Goal: Task Accomplishment & Management: Use online tool/utility

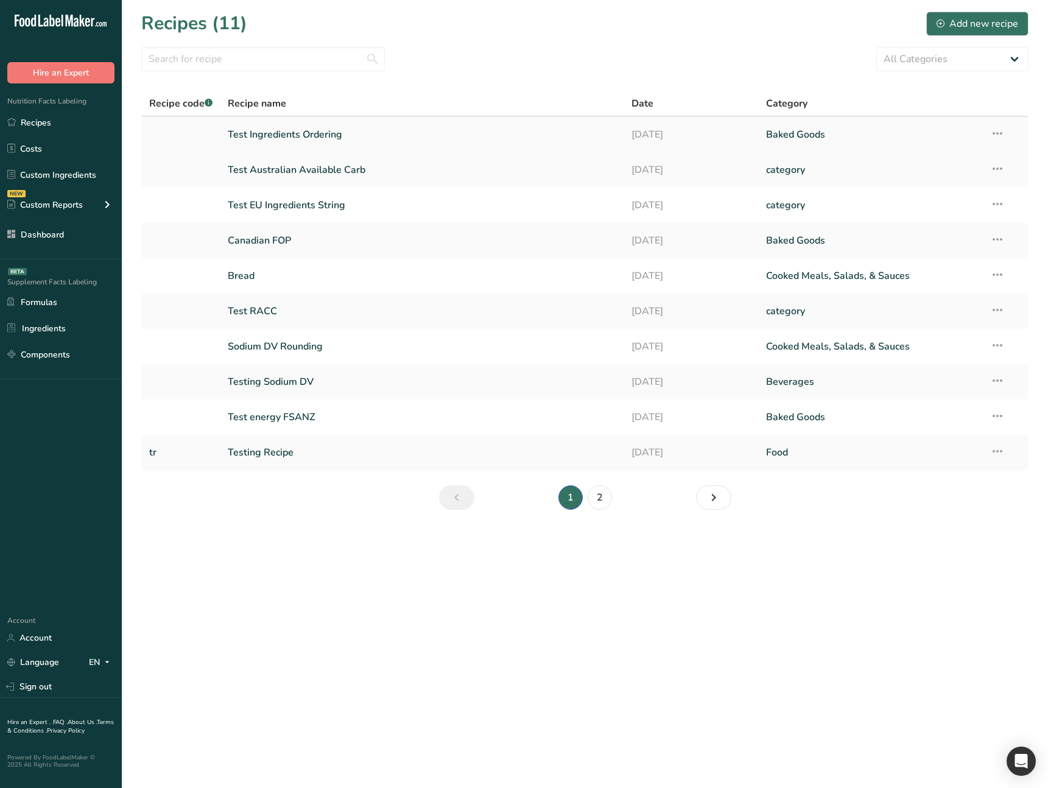
click at [321, 141] on link "Test Ingredients Ordering" at bounding box center [422, 135] width 389 height 26
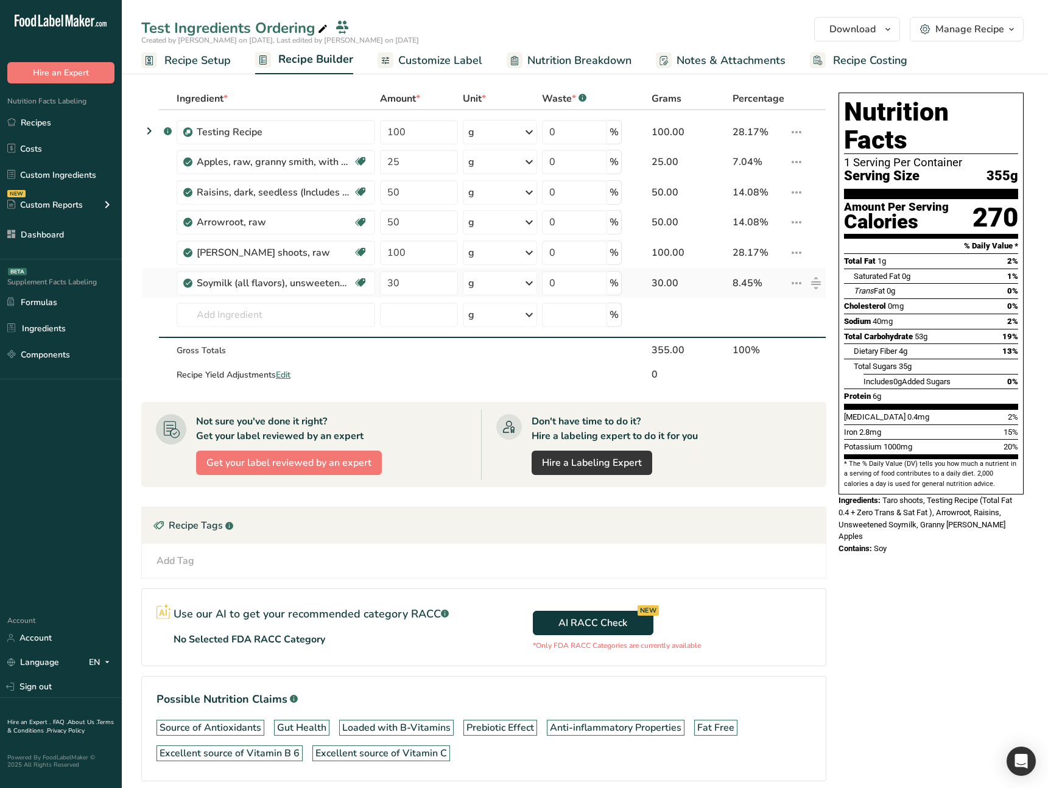
type input "30"
type input "50"
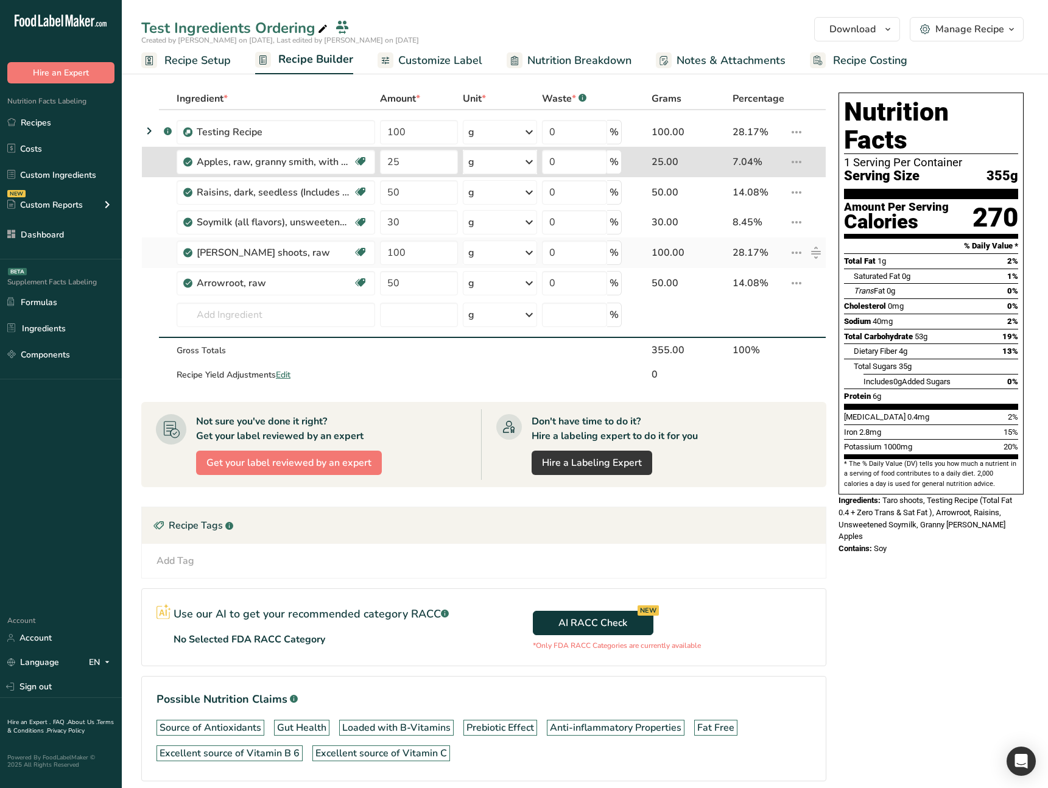
type input "100"
type input "25"
click at [152, 135] on icon at bounding box center [149, 131] width 15 height 22
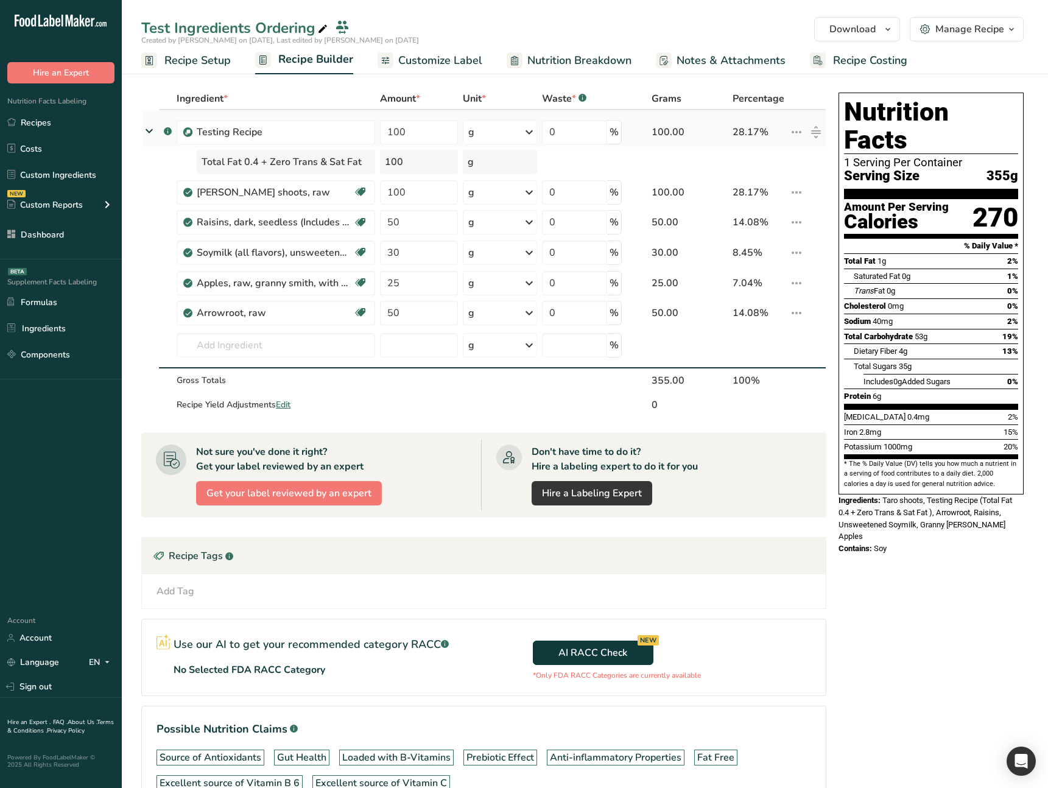
click at [152, 135] on icon at bounding box center [149, 131] width 22 height 15
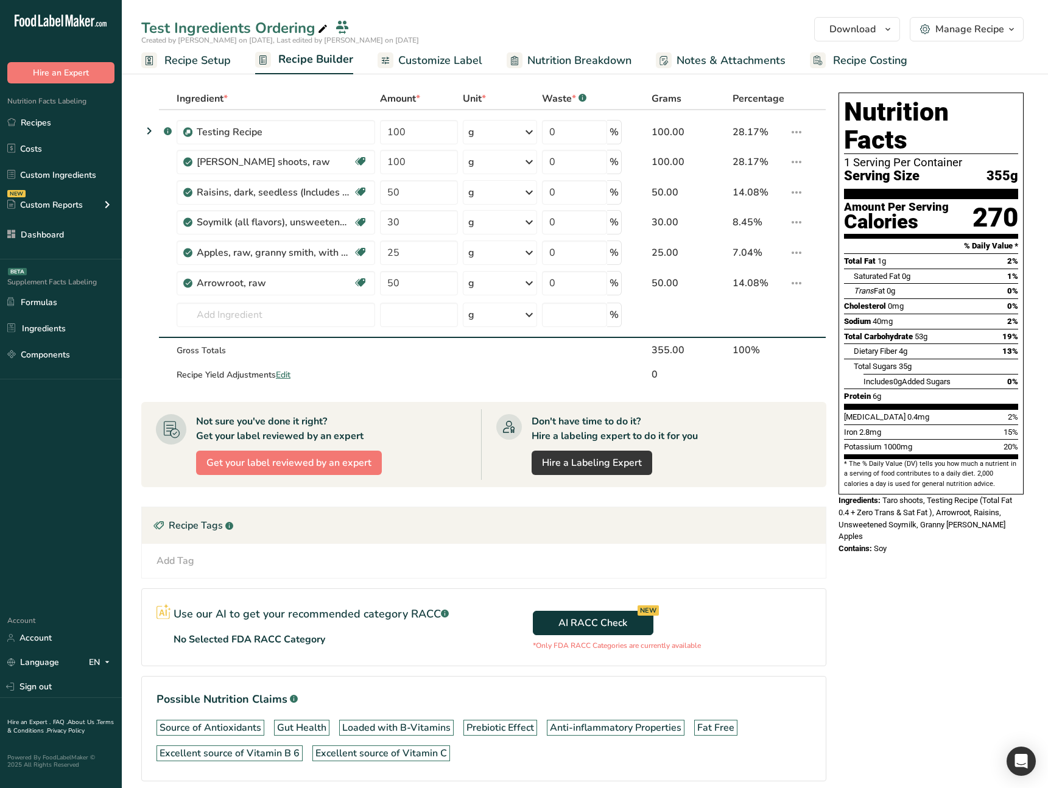
click at [782, 575] on div "Add Tag Standard Tags Custom Tags Source of Antioxidants [MEDICAL_DATA] Effect …" at bounding box center [484, 561] width 684 height 34
click at [457, 68] on span "Customize Label" at bounding box center [440, 60] width 84 height 16
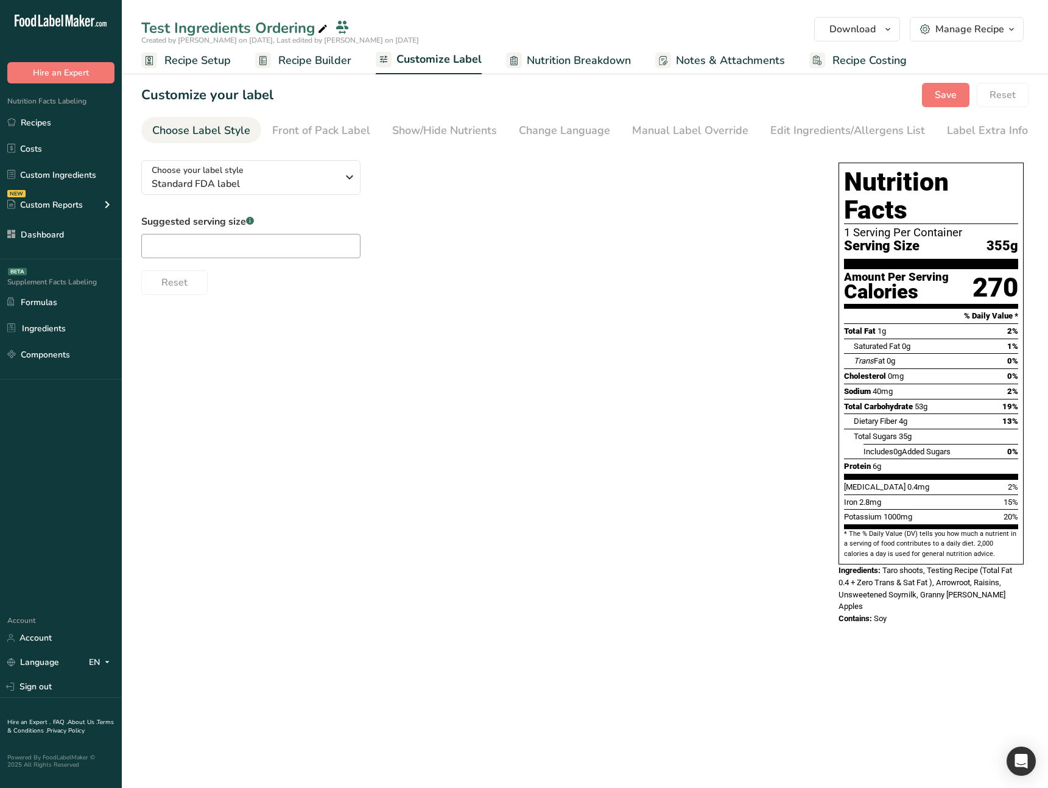
click at [547, 55] on span "Nutrition Breakdown" at bounding box center [579, 60] width 104 height 16
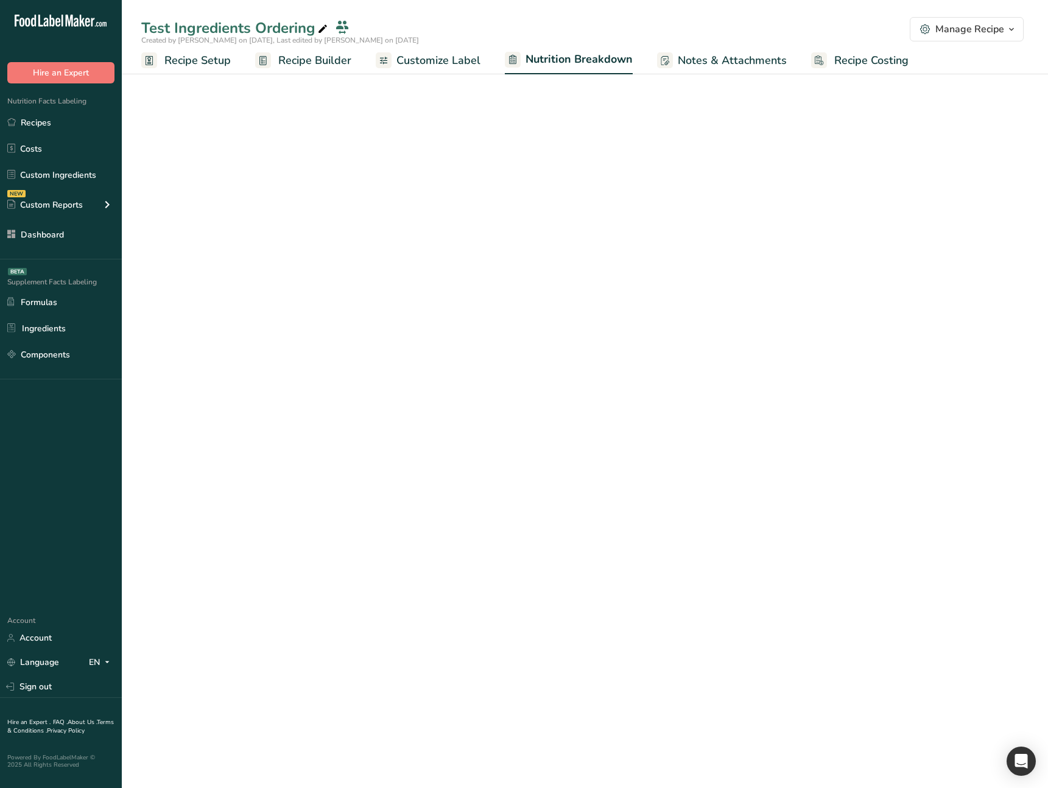
select select "Calories"
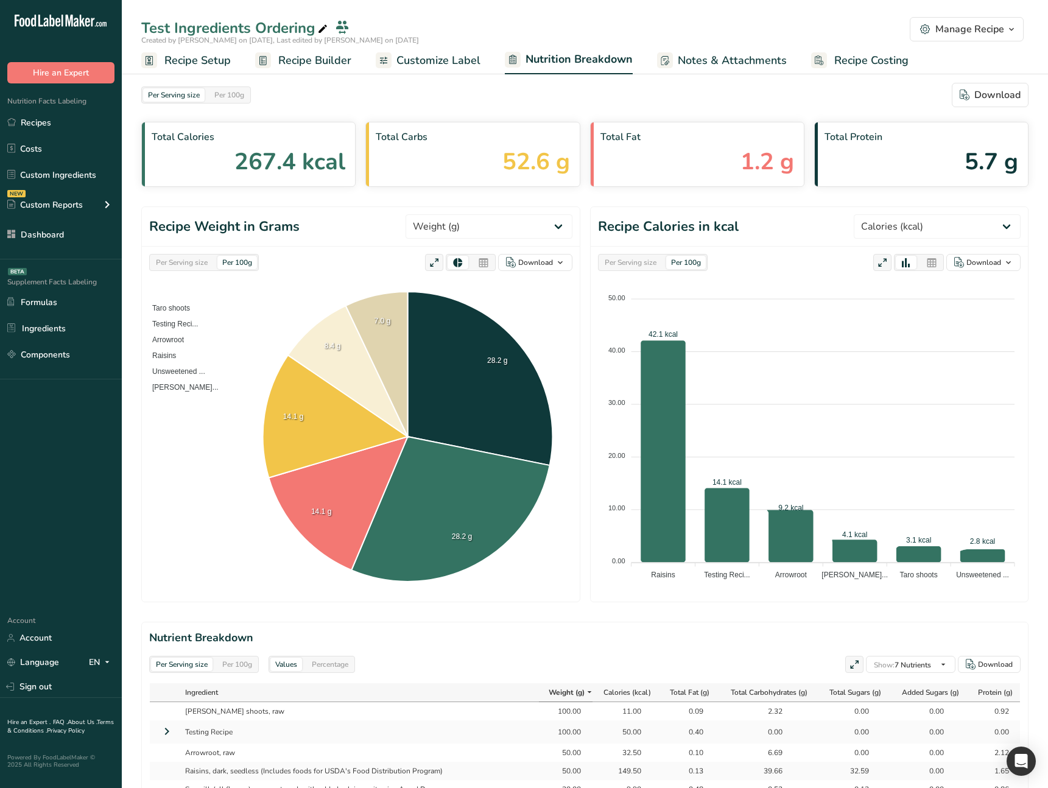
click at [746, 72] on link "Notes & Attachments" at bounding box center [722, 60] width 130 height 27
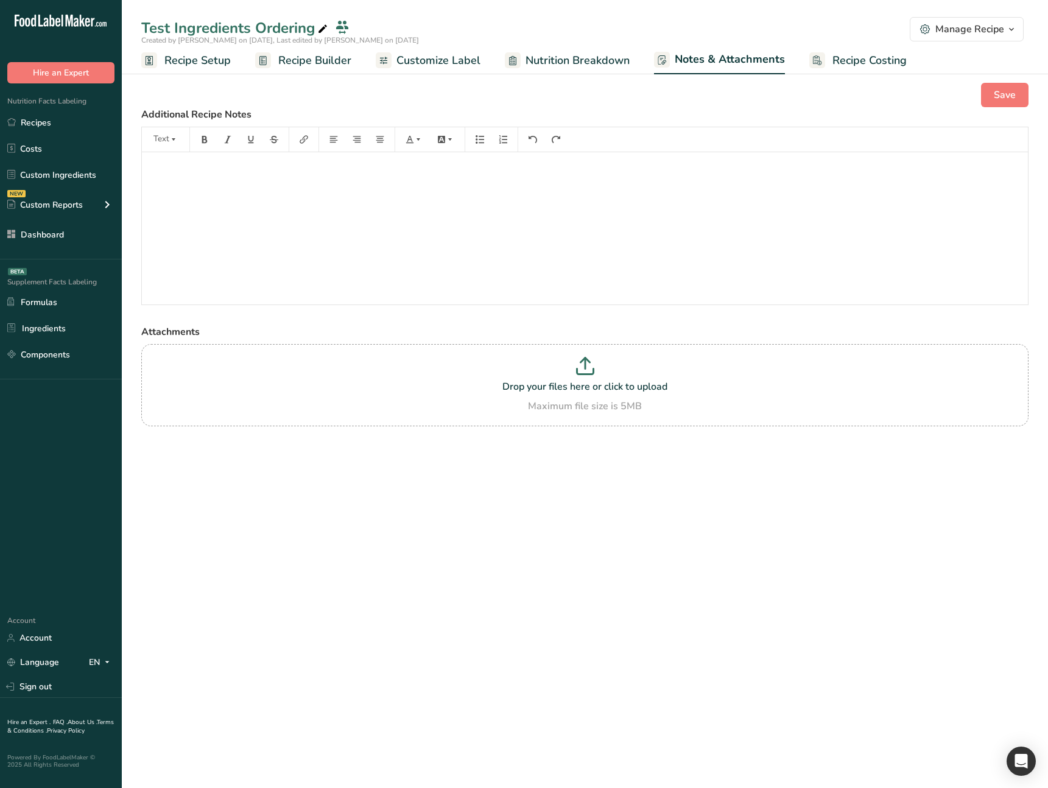
click at [835, 61] on span "Recipe Costing" at bounding box center [869, 60] width 74 height 16
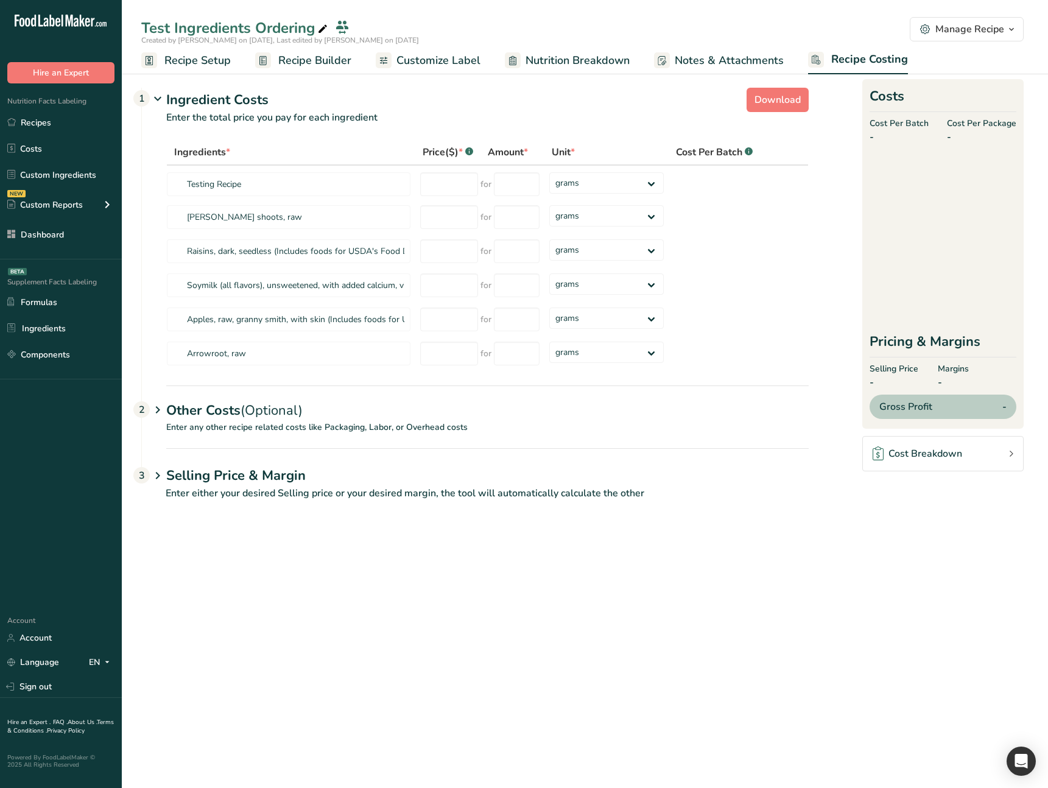
click at [592, 65] on span "Nutrition Breakdown" at bounding box center [577, 60] width 104 height 16
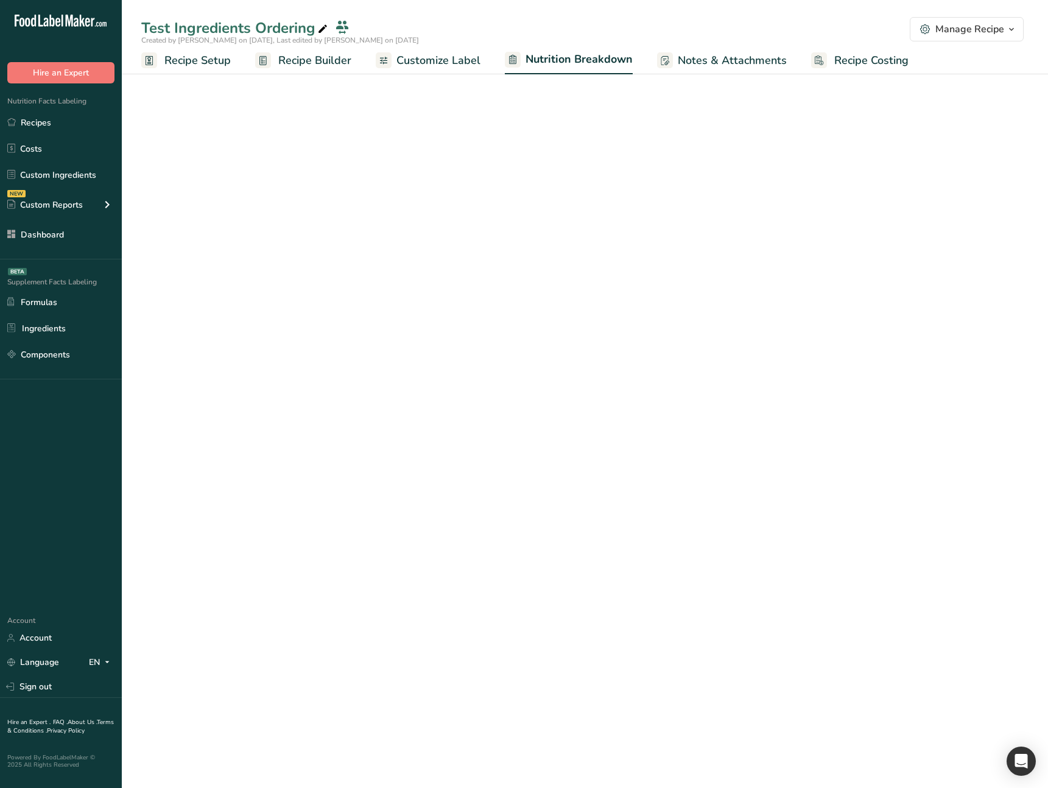
select select "Calories"
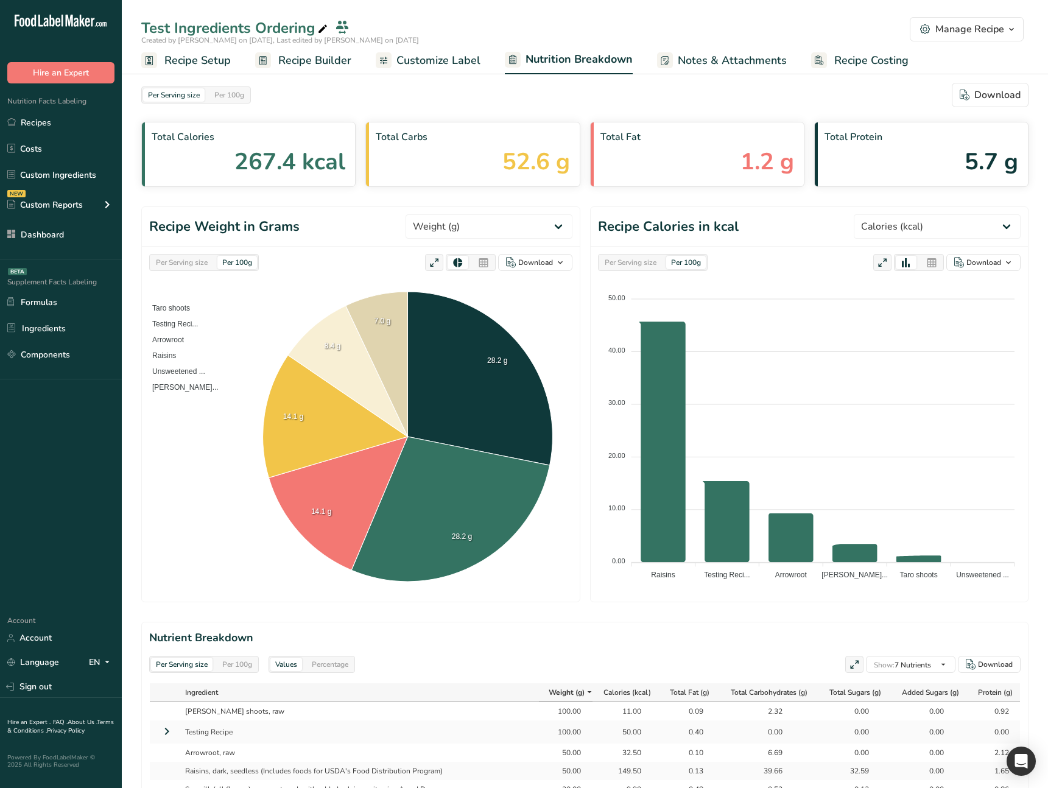
click at [464, 64] on span "Customize Label" at bounding box center [438, 60] width 84 height 16
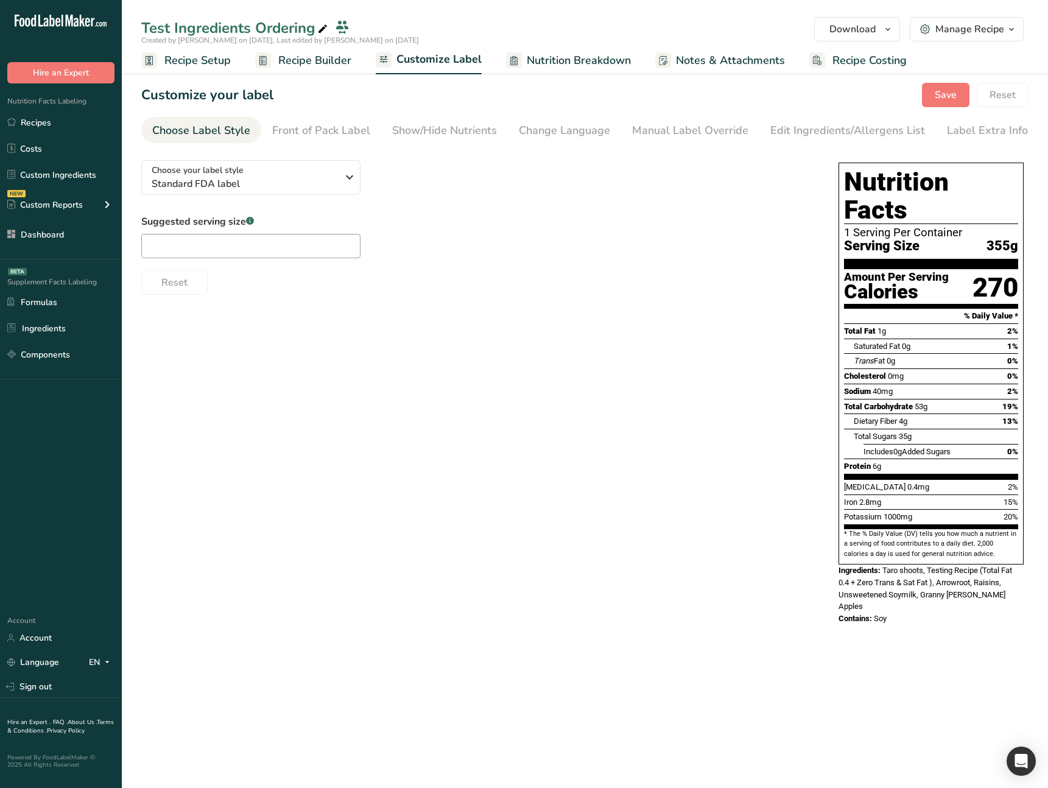
click at [335, 63] on span "Recipe Builder" at bounding box center [314, 60] width 73 height 16
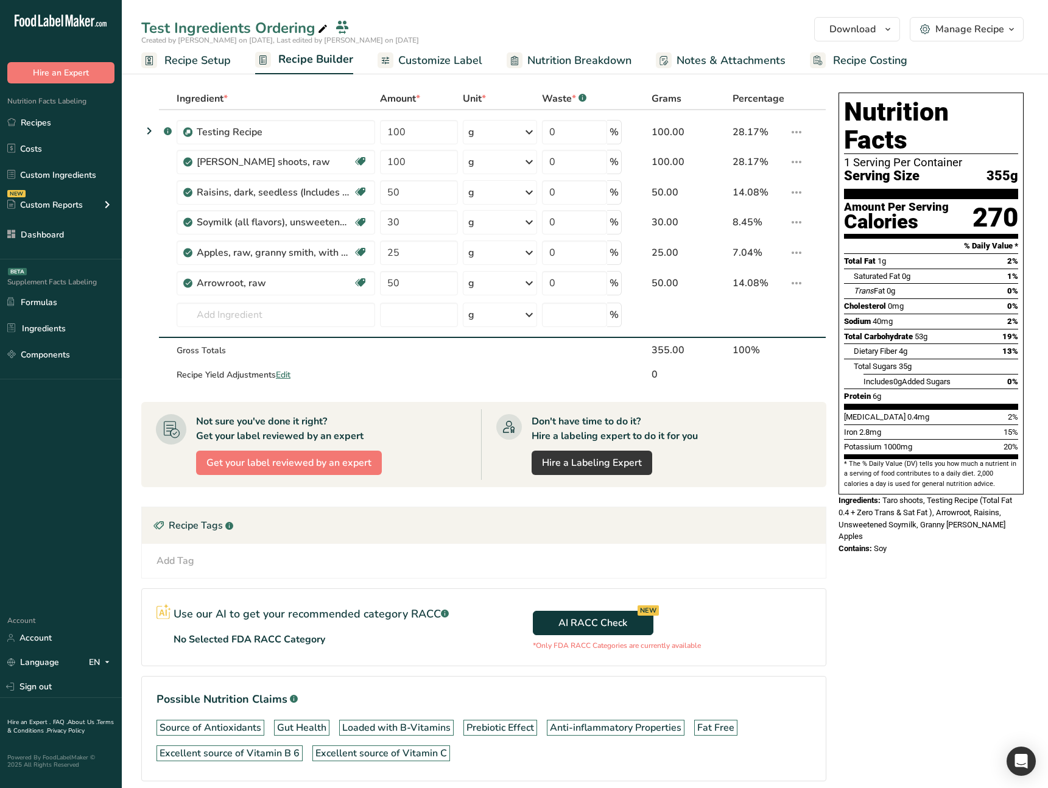
click at [200, 63] on span "Recipe Setup" at bounding box center [197, 60] width 66 height 16
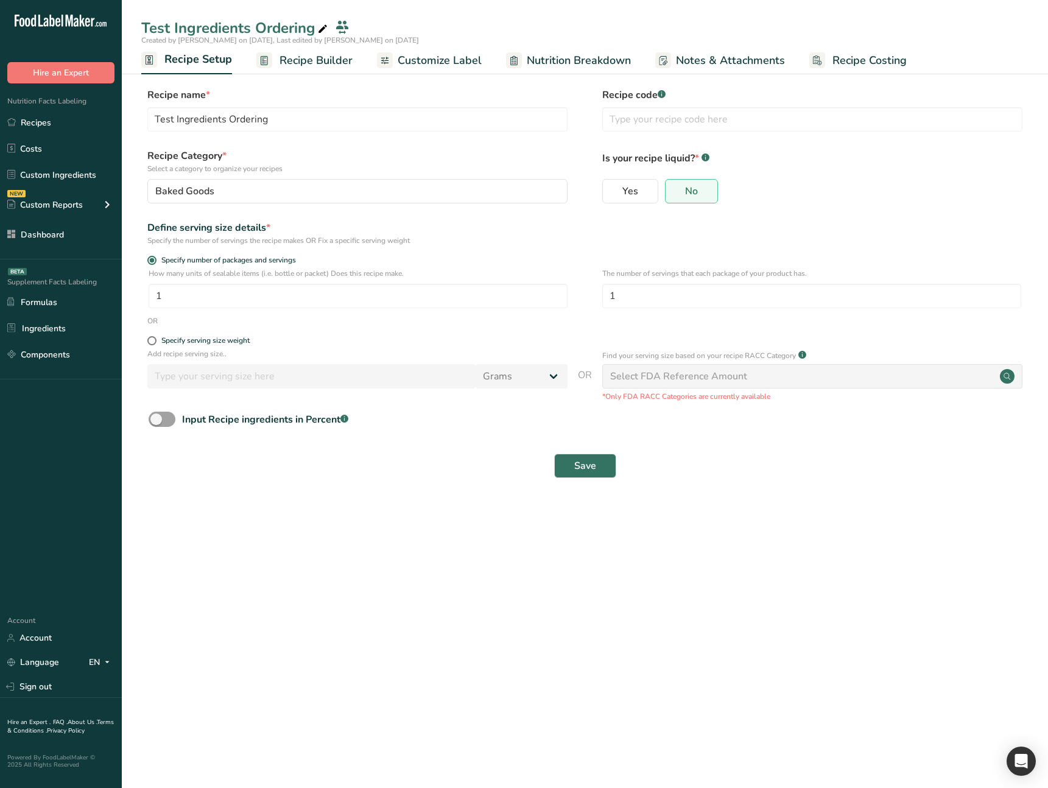
click at [309, 61] on span "Recipe Builder" at bounding box center [315, 60] width 73 height 16
